Goal: Information Seeking & Learning: Learn about a topic

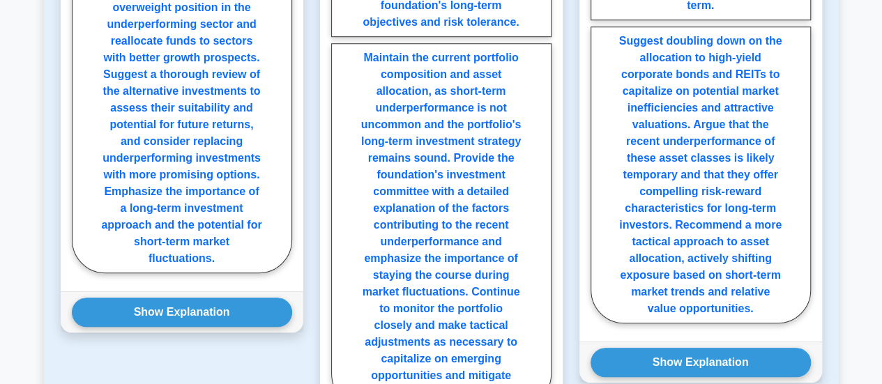
scroll to position [3208, 0]
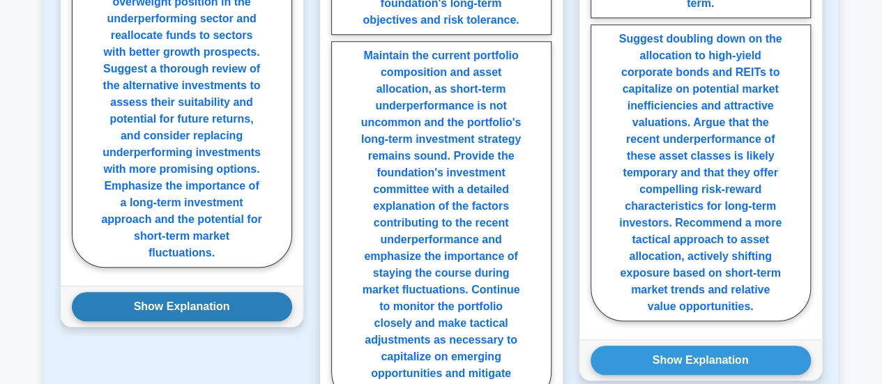
click at [186, 292] on button "Show Explanation" at bounding box center [182, 306] width 220 height 29
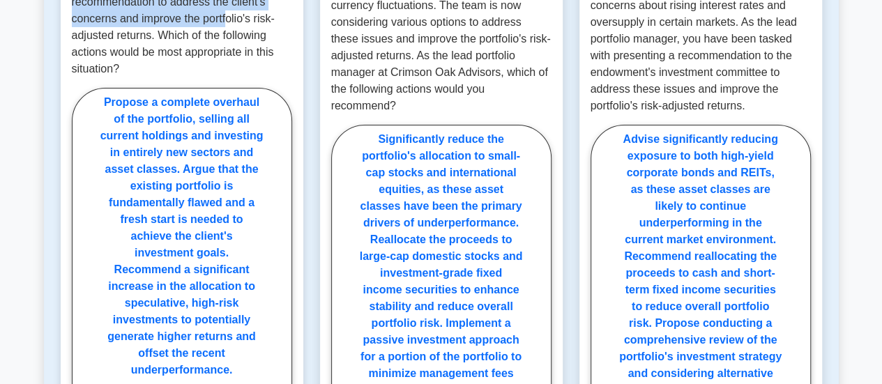
scroll to position [2465, 0]
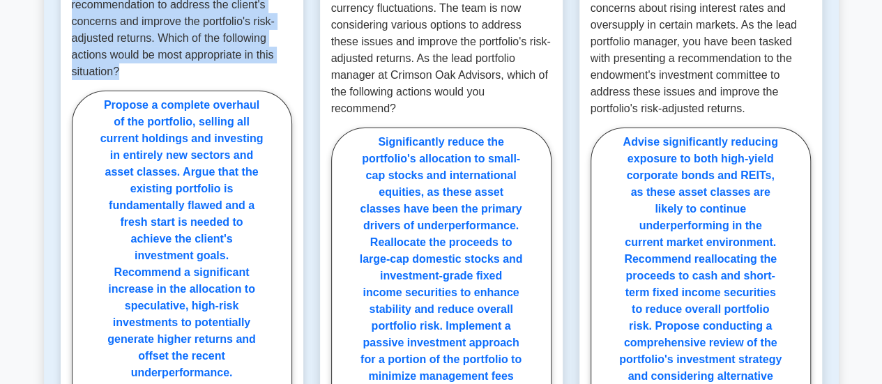
drag, startPoint x: 73, startPoint y: 56, endPoint x: 239, endPoint y: 52, distance: 166.1
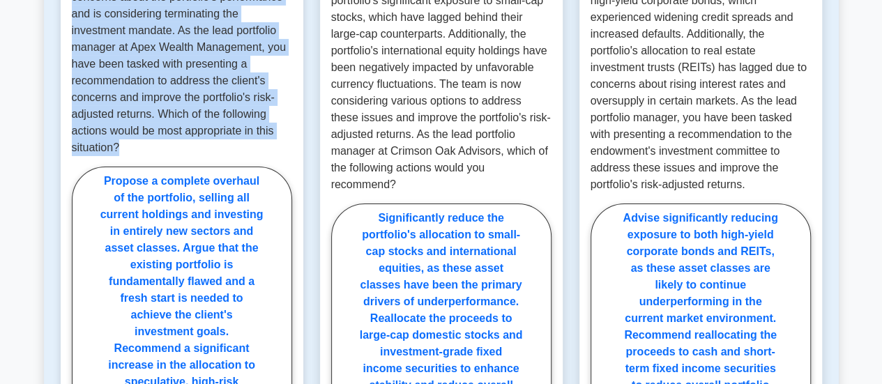
scroll to position [2388, 0]
copy p "Apex Wealth Management, a well-established investment firm, has been managing a…"
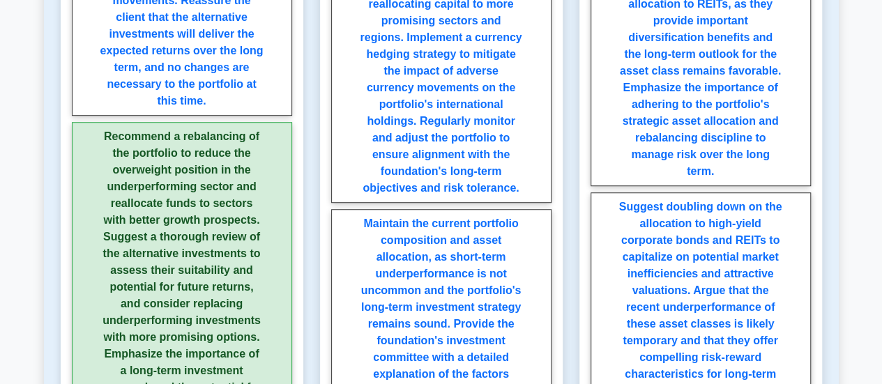
scroll to position [3107, 0]
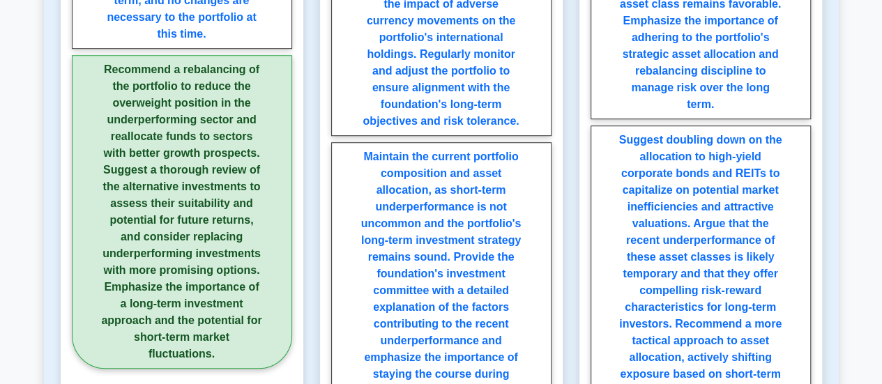
drag, startPoint x: 105, startPoint y: 51, endPoint x: 146, endPoint y: 131, distance: 90.5
click at [146, 131] on label "Recommend a rebalancing of the portfolio to reduce the overweight position in t…" at bounding box center [182, 212] width 220 height 314
radio input "true"
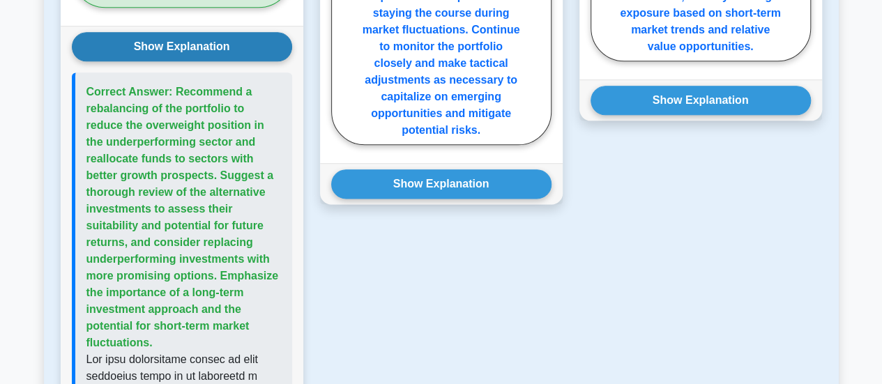
scroll to position [3469, 0]
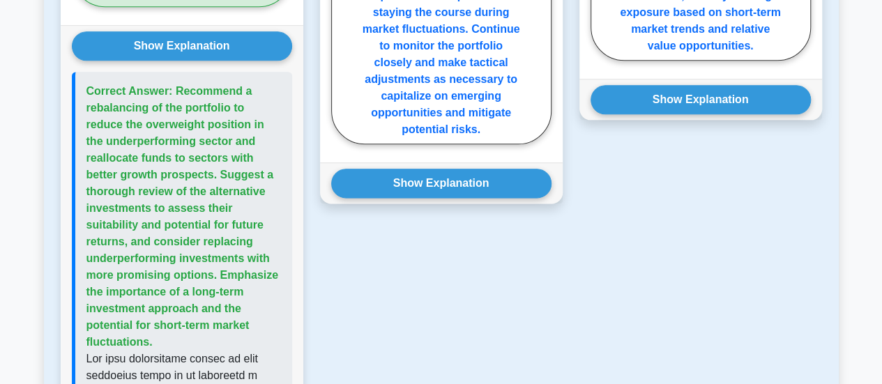
drag, startPoint x: 174, startPoint y: 72, endPoint x: 165, endPoint y: 318, distance: 246.4
click at [165, 318] on p "Correct Answer: Recommend a rebalancing of the portfolio to reduce the overweig…" at bounding box center [184, 217] width 195 height 268
copy span "Recommend a rebalancing of the portfolio to reduce the overweight position in t…"
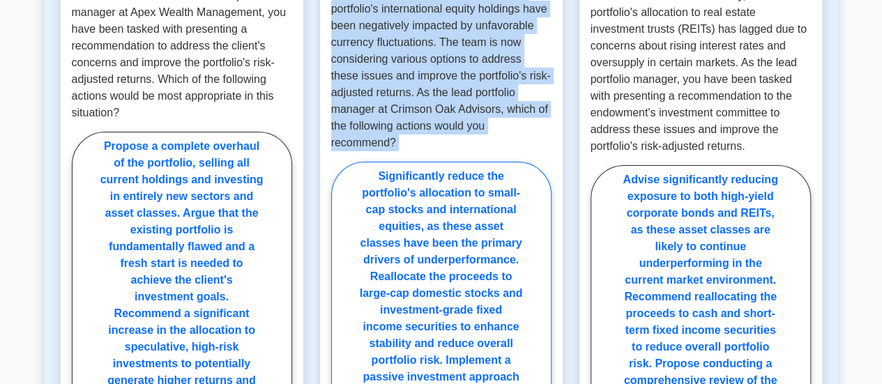
scroll to position [2478, 0]
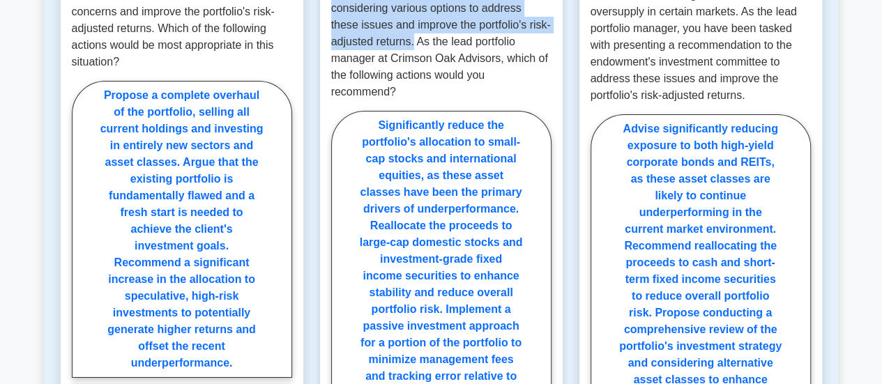
drag, startPoint x: 332, startPoint y: 122, endPoint x: 487, endPoint y: 23, distance: 183.8
copy p "Crimson Oak Advisors, a well-established investment firm, manages a diversified…"
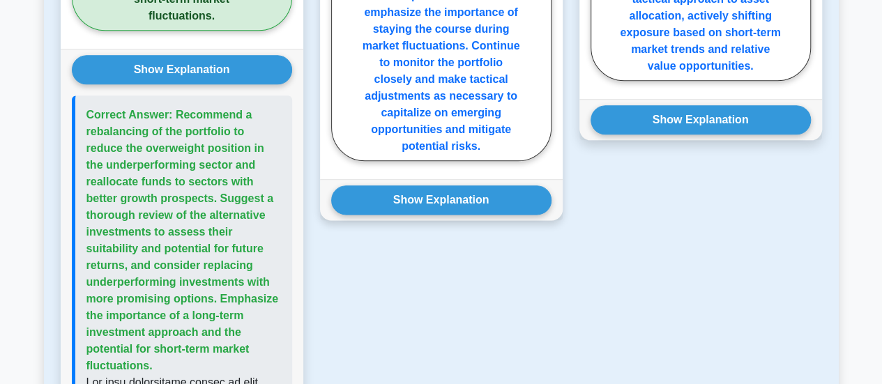
scroll to position [3461, 0]
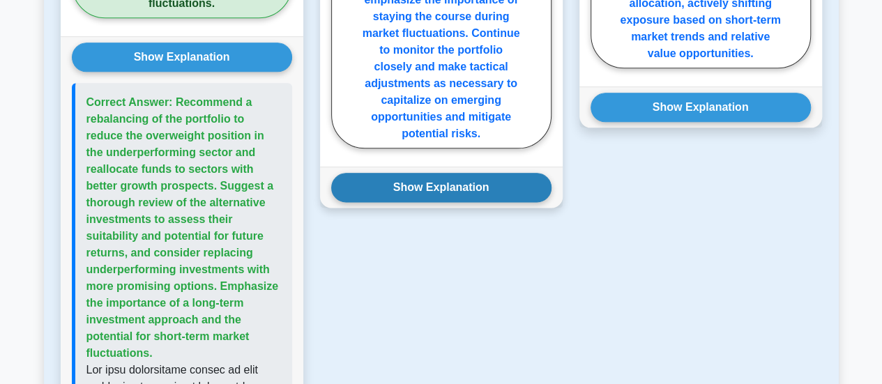
click at [457, 173] on button "Show Explanation" at bounding box center [441, 187] width 220 height 29
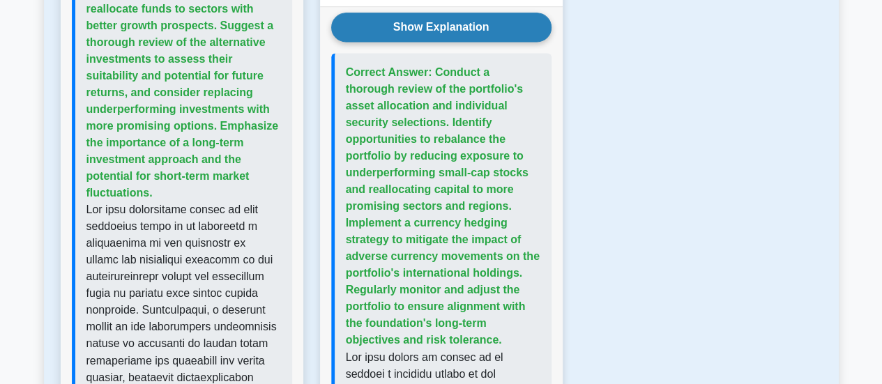
scroll to position [3622, 0]
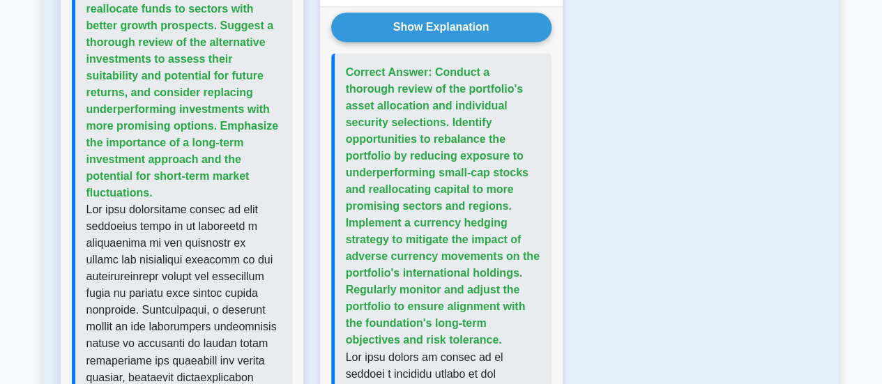
drag, startPoint x: 435, startPoint y: 56, endPoint x: 501, endPoint y: 300, distance: 252.8
click at [501, 300] on p at bounding box center [443, 206] width 195 height 285
copy span "Conduct a thorough review of the portfolio's asset allocation and individual se…"
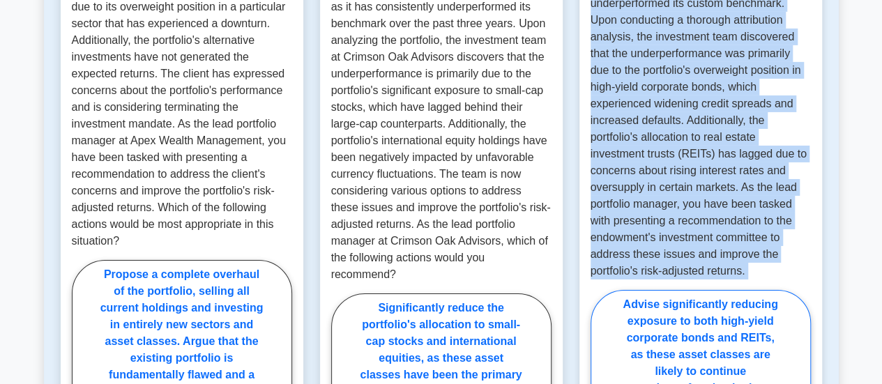
scroll to position [2400, 0]
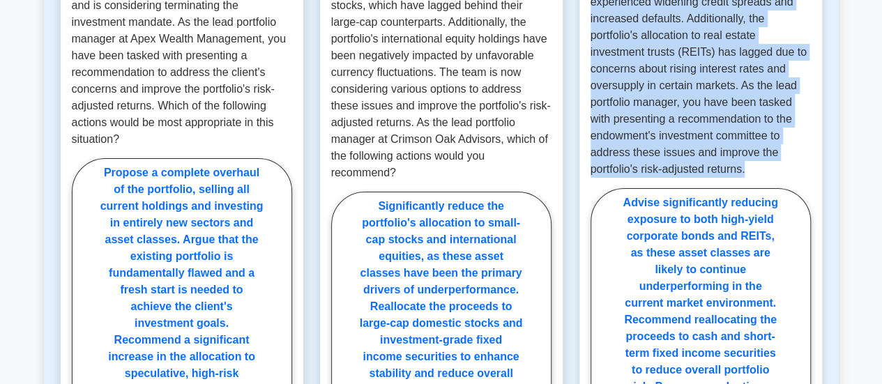
drag, startPoint x: 590, startPoint y: 91, endPoint x: 754, endPoint y: 147, distance: 173.2
copy p "Evergreen Wealth Advisors, a reputable investment management firm, has been man…"
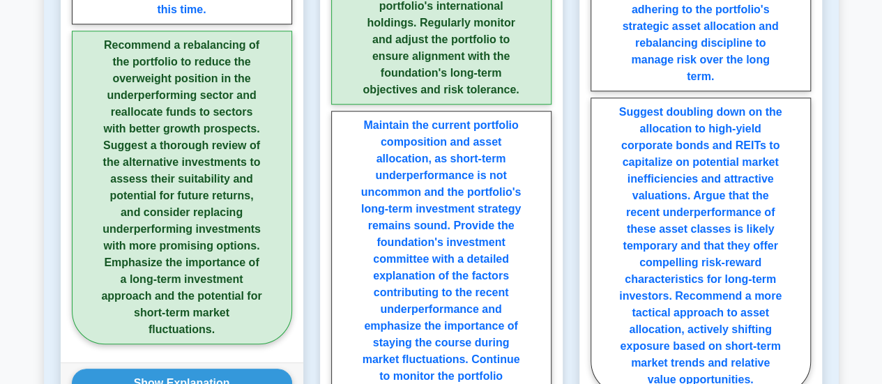
scroll to position [3489, 0]
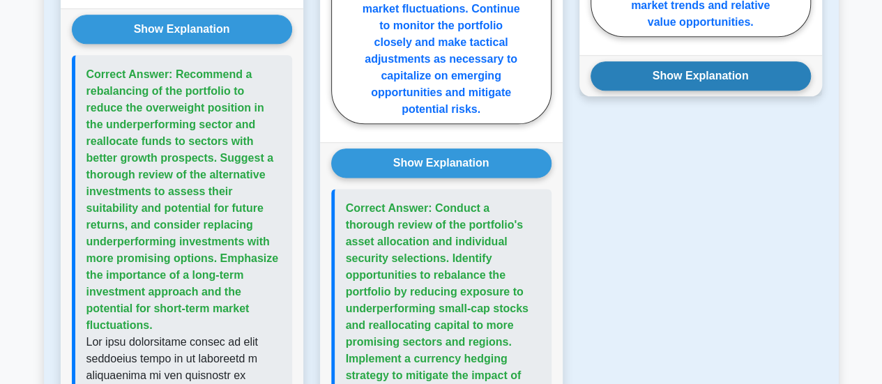
click at [723, 61] on button "Show Explanation" at bounding box center [701, 75] width 220 height 29
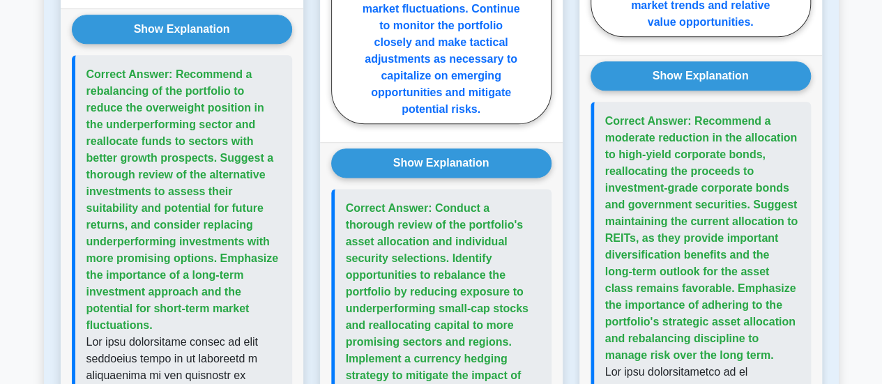
drag, startPoint x: 693, startPoint y: 84, endPoint x: 780, endPoint y: 317, distance: 249.2
click at [780, 317] on p "Correct Answer: Recommend a moderate reduction in the allocation to high-yield …" at bounding box center [703, 238] width 195 height 251
copy span "Recommend a moderate reduction in the allocation to high-yield corporate bonds,…"
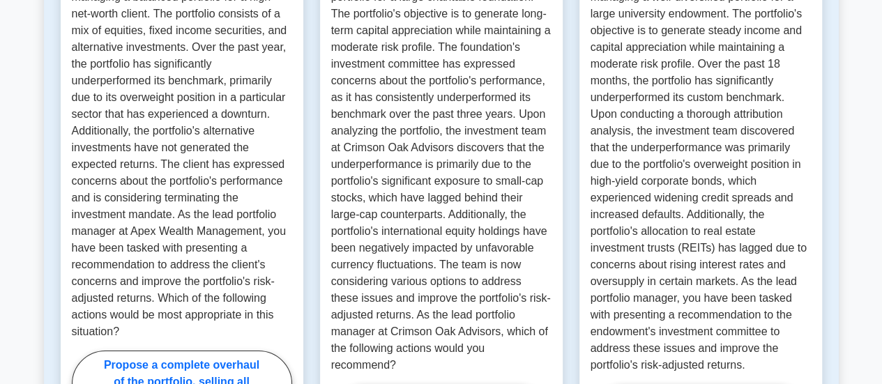
scroll to position [2222, 0]
